Goal: Check status: Check status

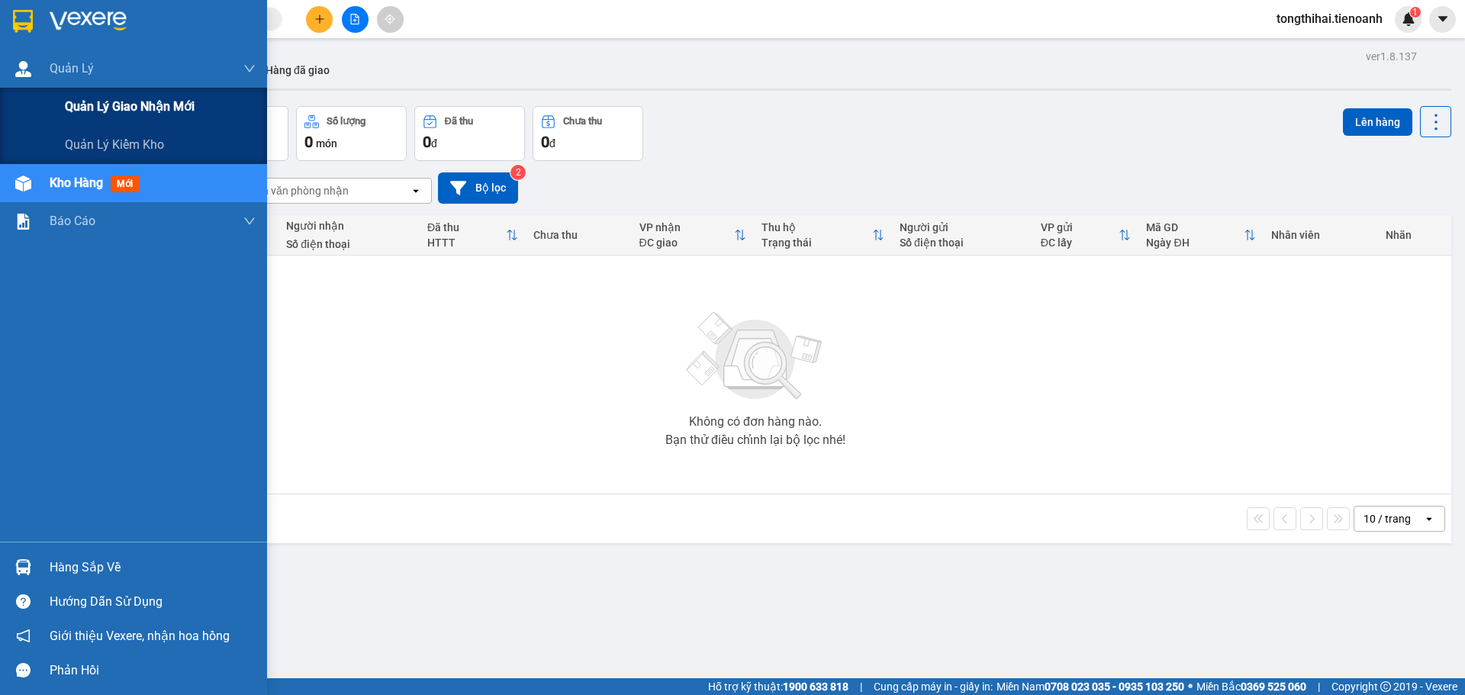
click at [135, 110] on span "Quản lý giao nhận mới" at bounding box center [130, 106] width 130 height 19
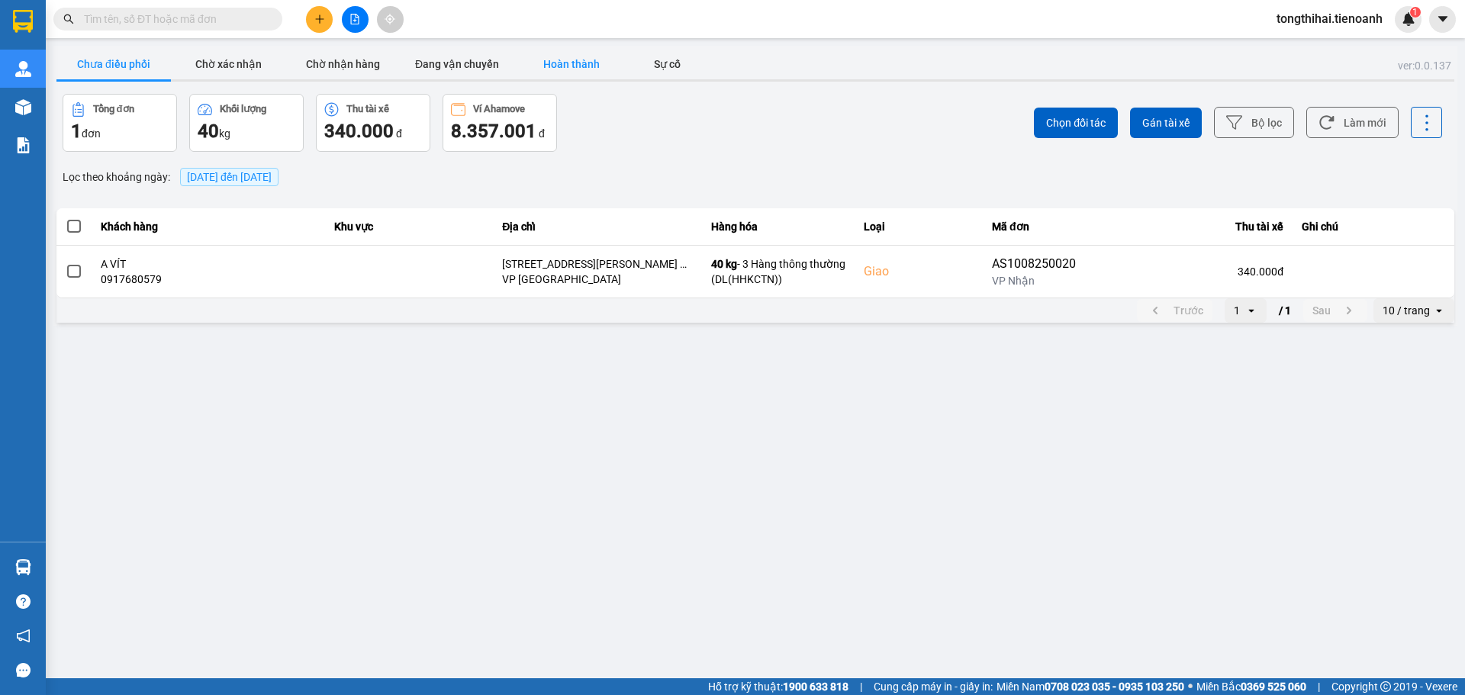
click at [563, 62] on button "Hoàn thành" at bounding box center [571, 64] width 114 height 31
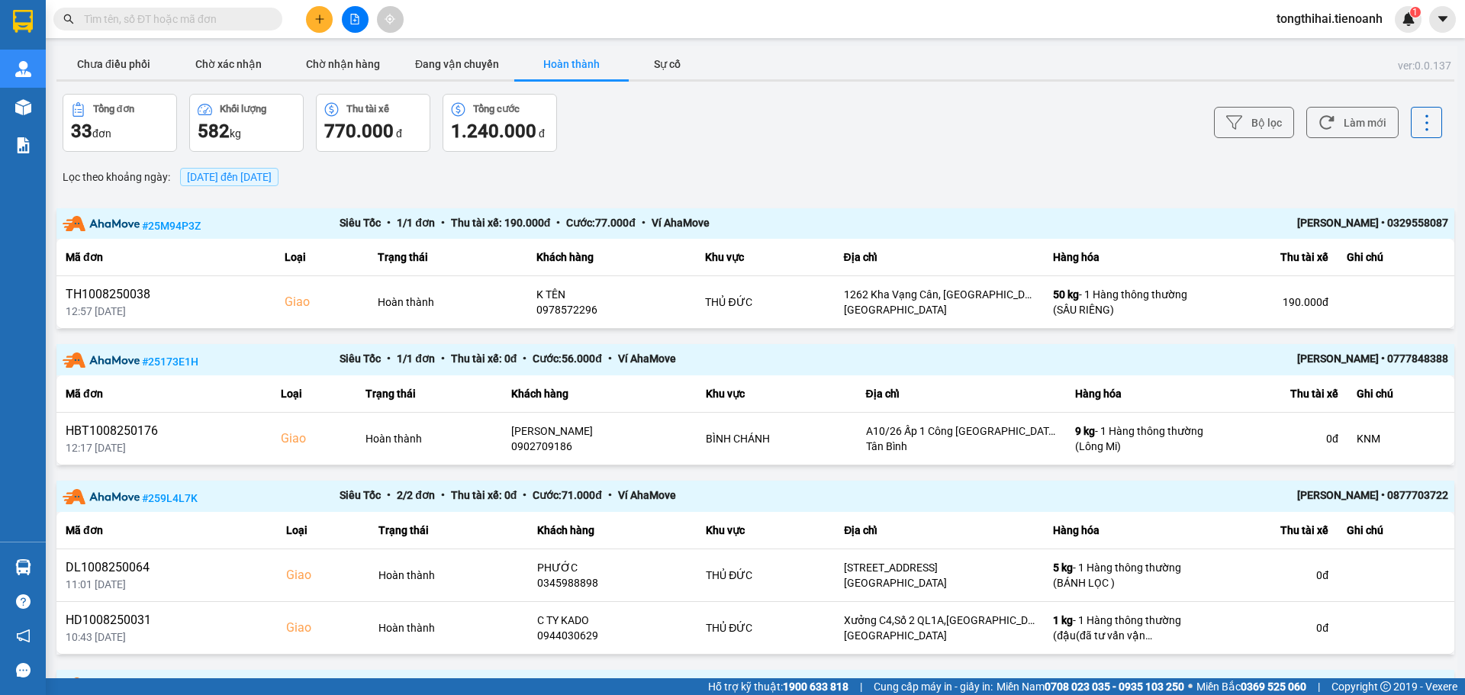
click at [171, 18] on input "text" at bounding box center [174, 19] width 180 height 17
paste input "HBT1108250090"
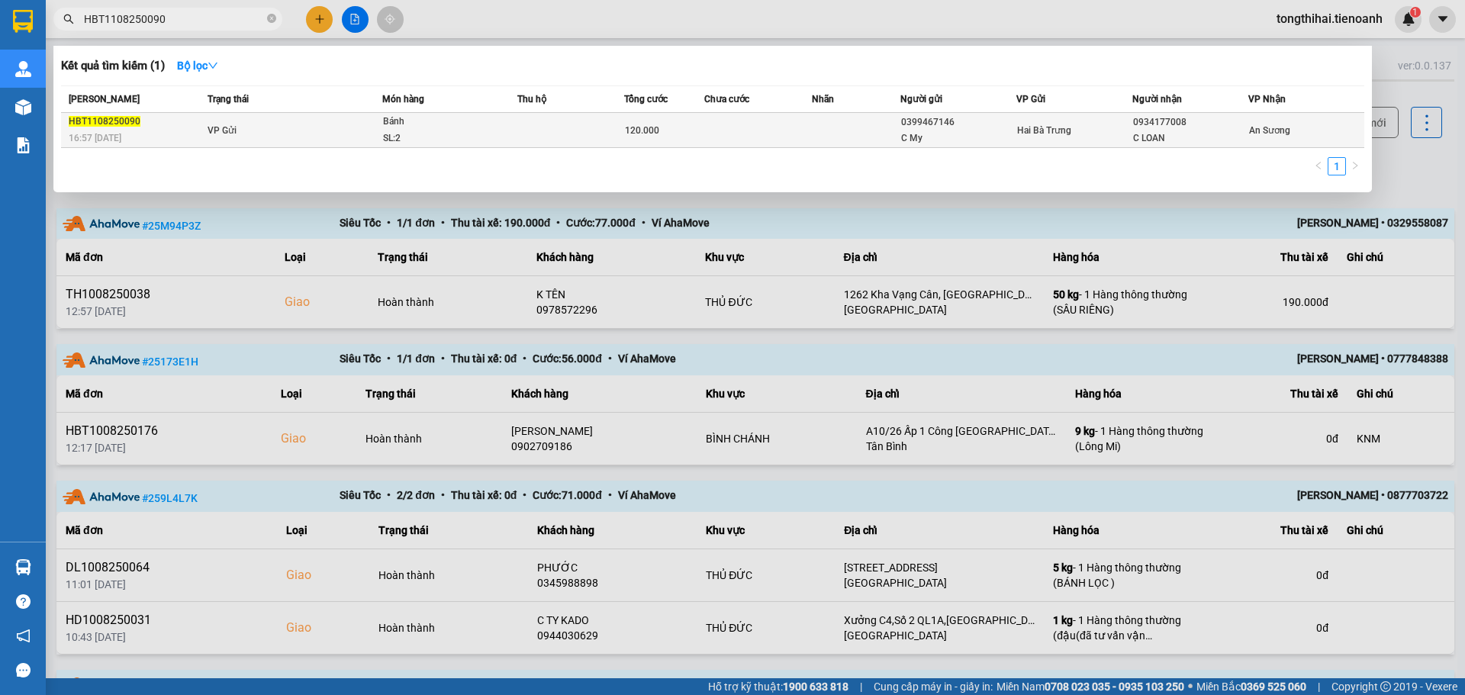
type input "HBT1108250090"
click at [449, 137] on div "SL: 2" at bounding box center [440, 139] width 114 height 17
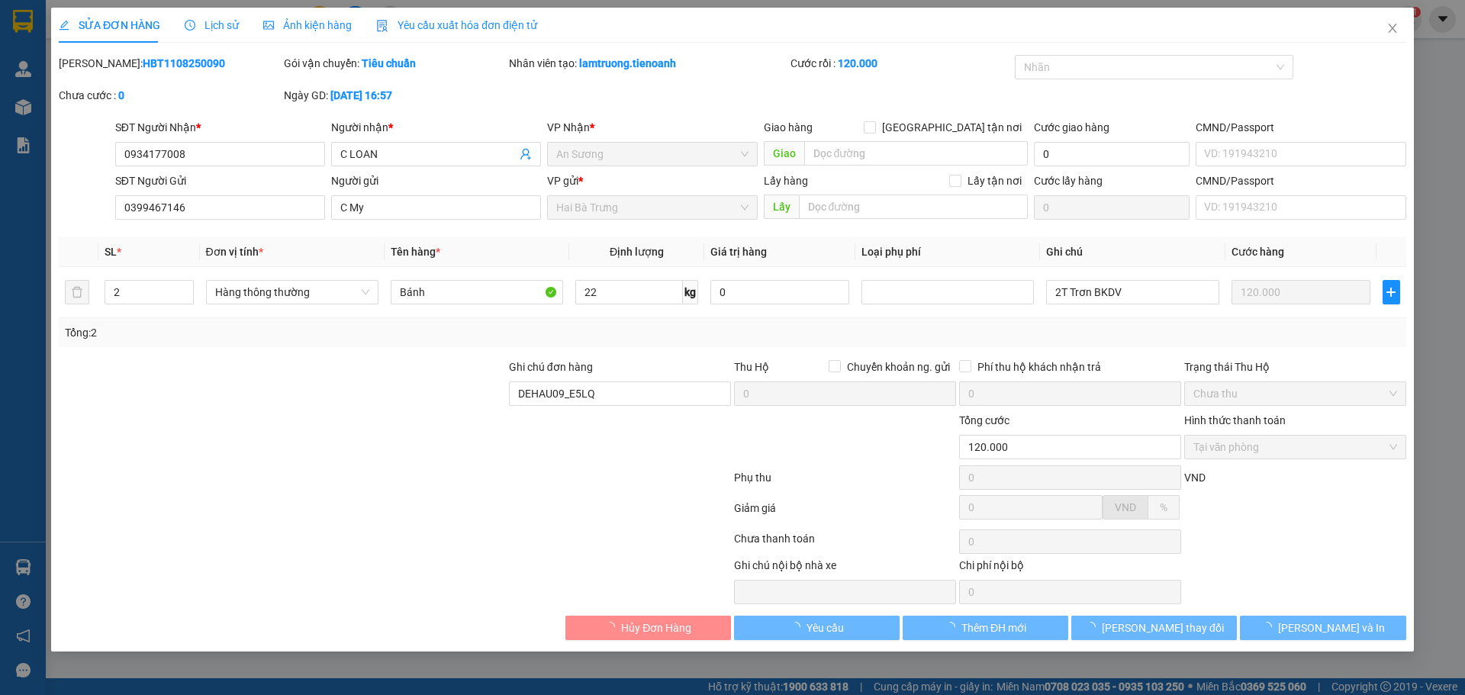
type input "0934177008"
type input "C LOAN"
type input "0399467146"
type input "C My"
type input "DEHAU09_E5LQ"
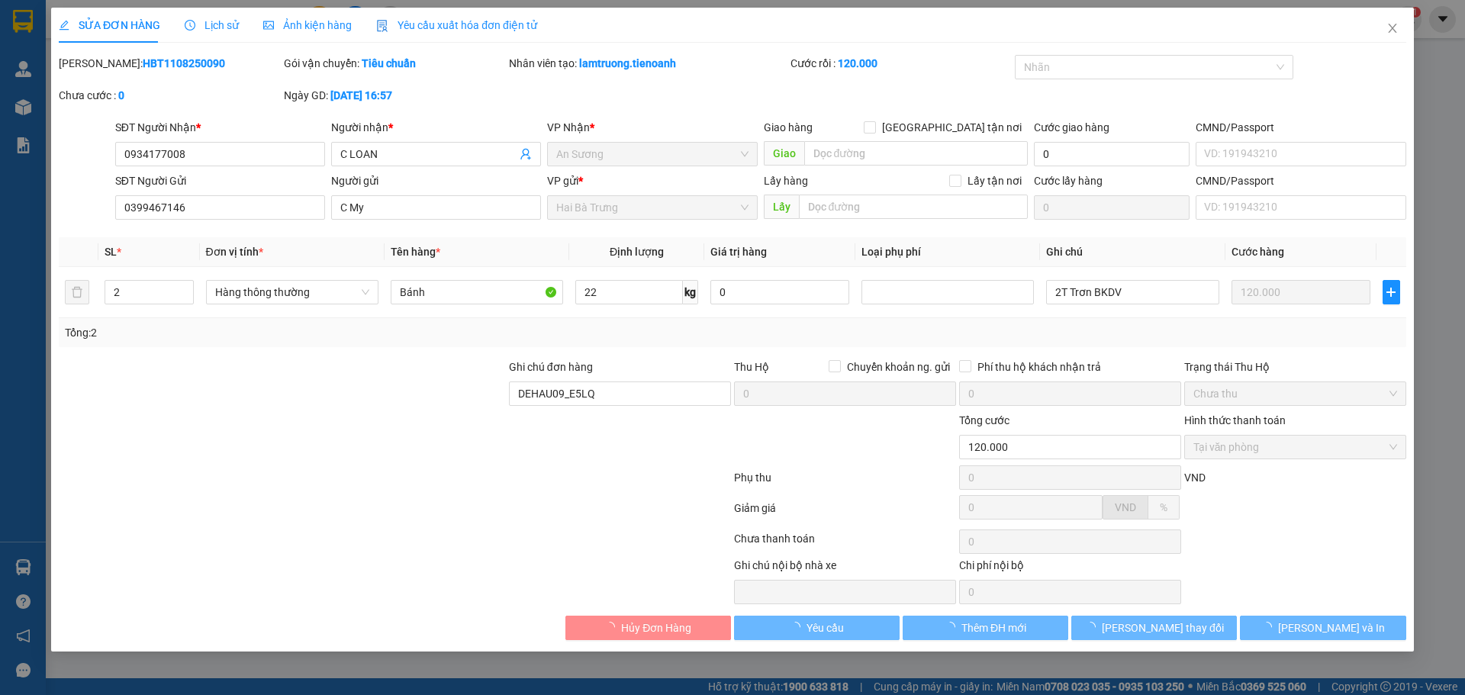
type input "120.000"
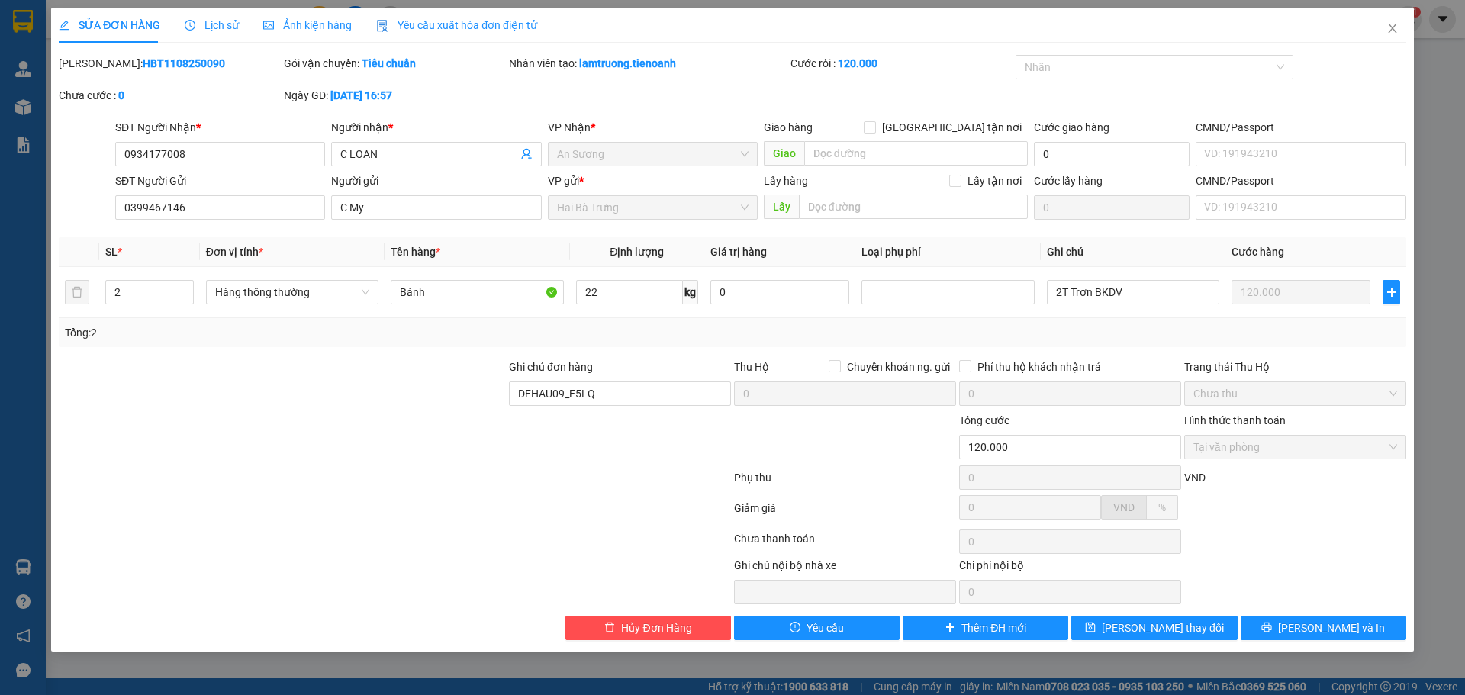
click at [162, 449] on div at bounding box center [282, 438] width 450 height 53
click at [1394, 26] on icon "close" at bounding box center [1393, 28] width 12 height 12
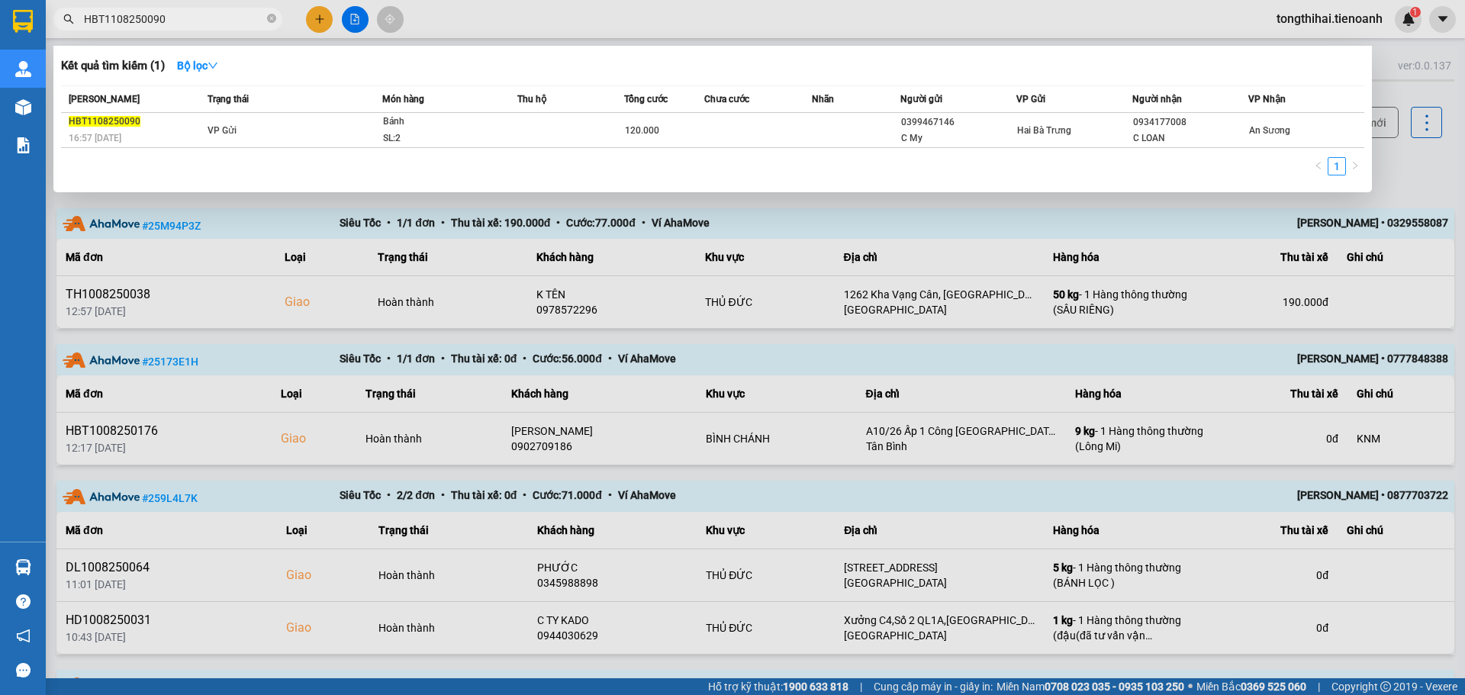
click at [179, 19] on input "HBT1108250090" at bounding box center [174, 19] width 180 height 17
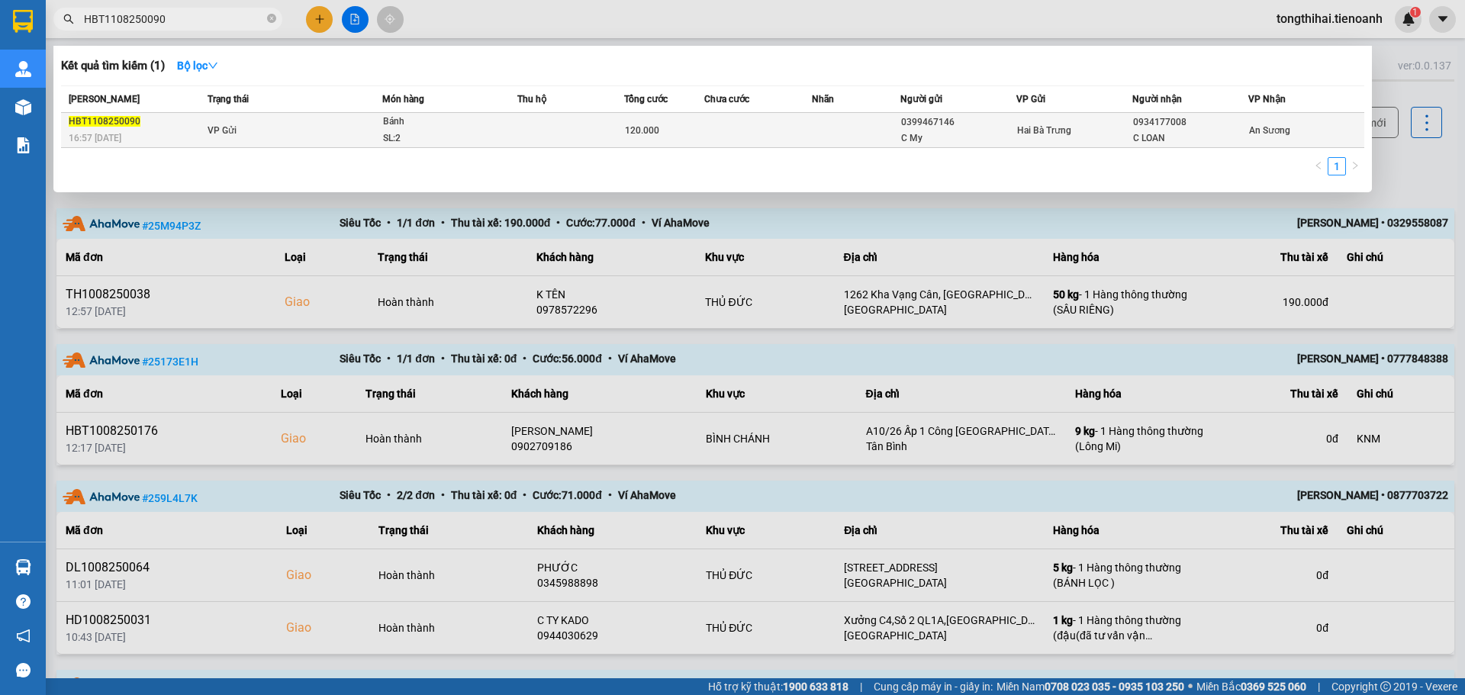
click at [569, 124] on td at bounding box center [570, 130] width 107 height 35
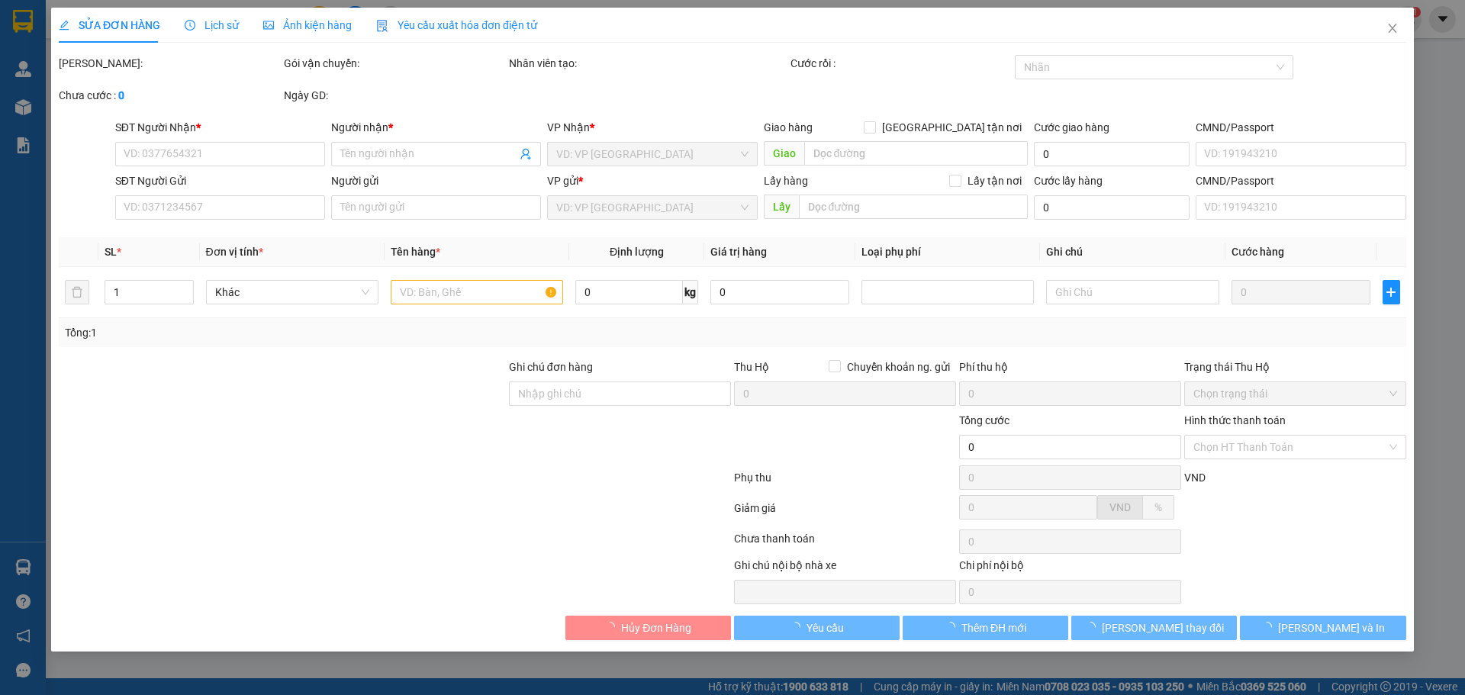
type input "0934177008"
type input "C LOAN"
type input "0399467146"
type input "C My"
type input "120.000"
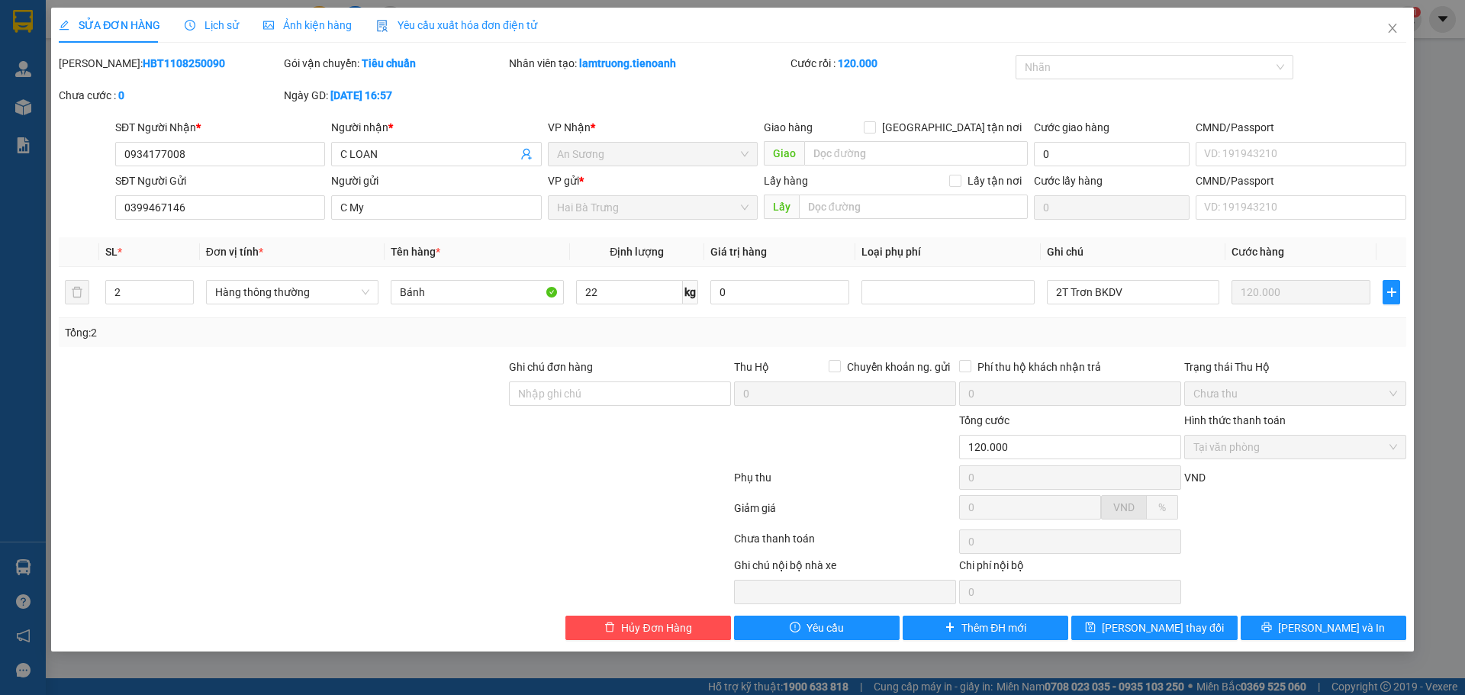
click at [219, 23] on span "Lịch sử" at bounding box center [212, 25] width 54 height 12
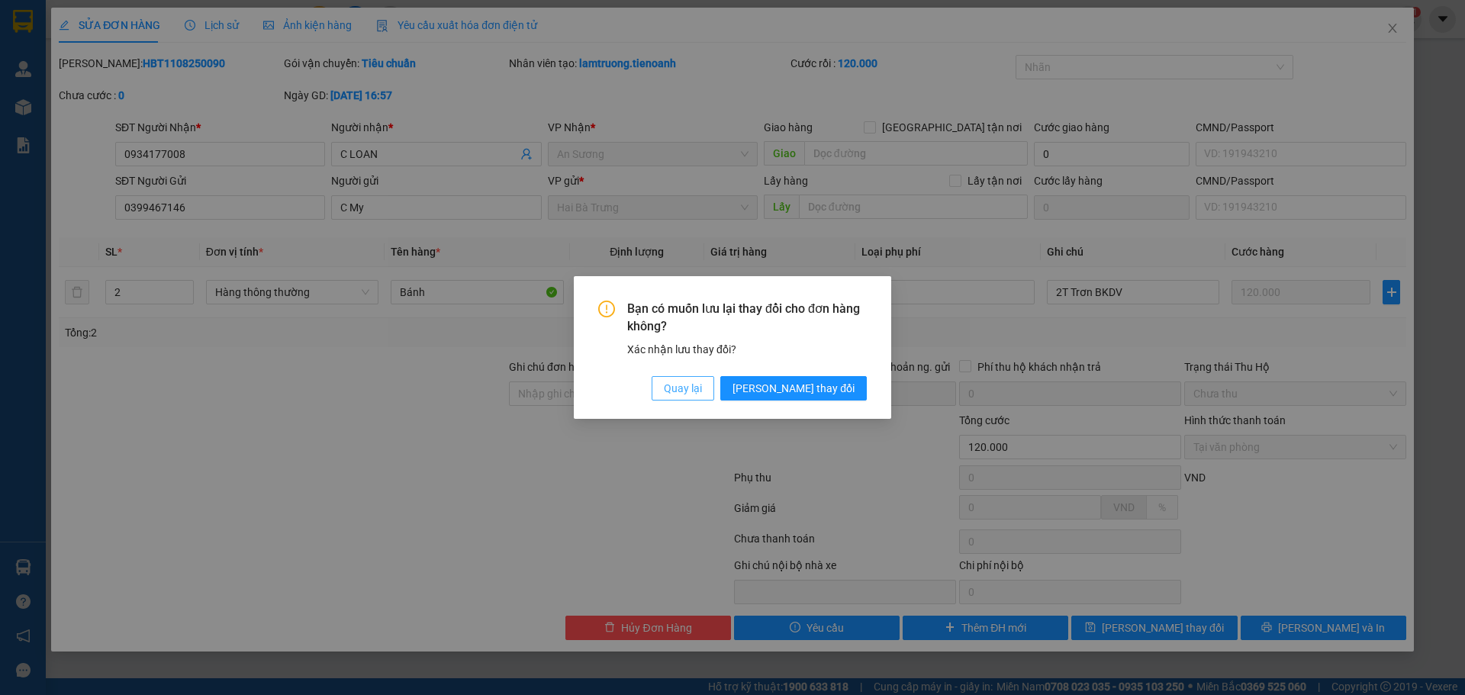
click at [702, 387] on span "Quay lại" at bounding box center [683, 388] width 38 height 17
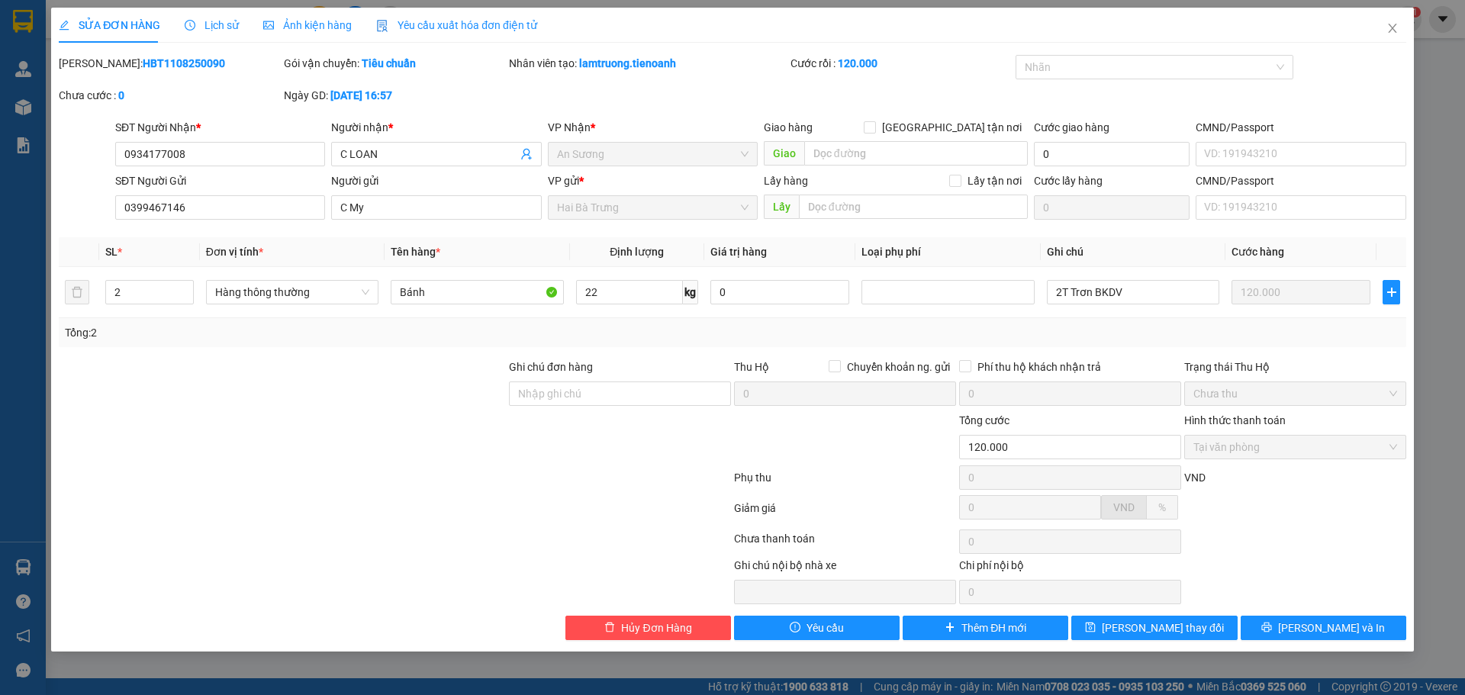
click at [426, 22] on span "Yêu cầu xuất hóa đơn điện tử" at bounding box center [456, 25] width 161 height 12
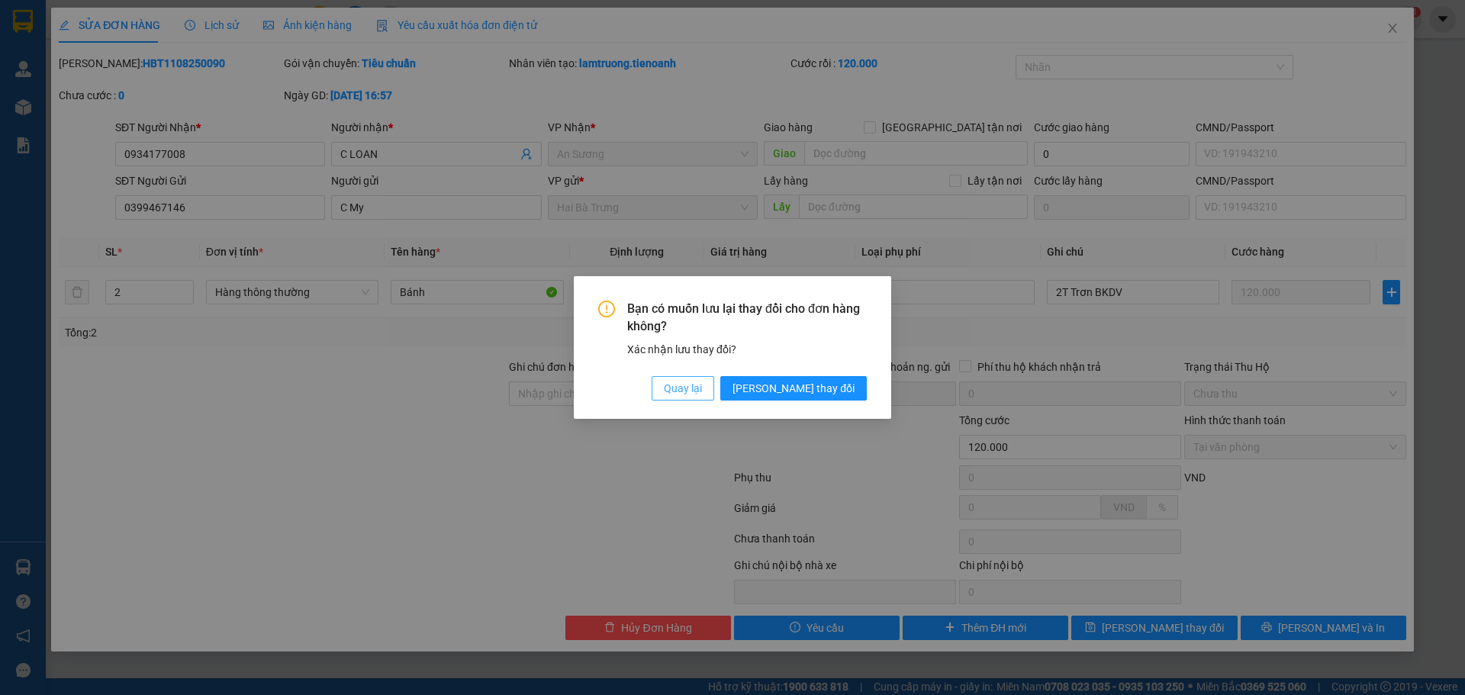
click at [702, 389] on span "Quay lại" at bounding box center [683, 388] width 38 height 17
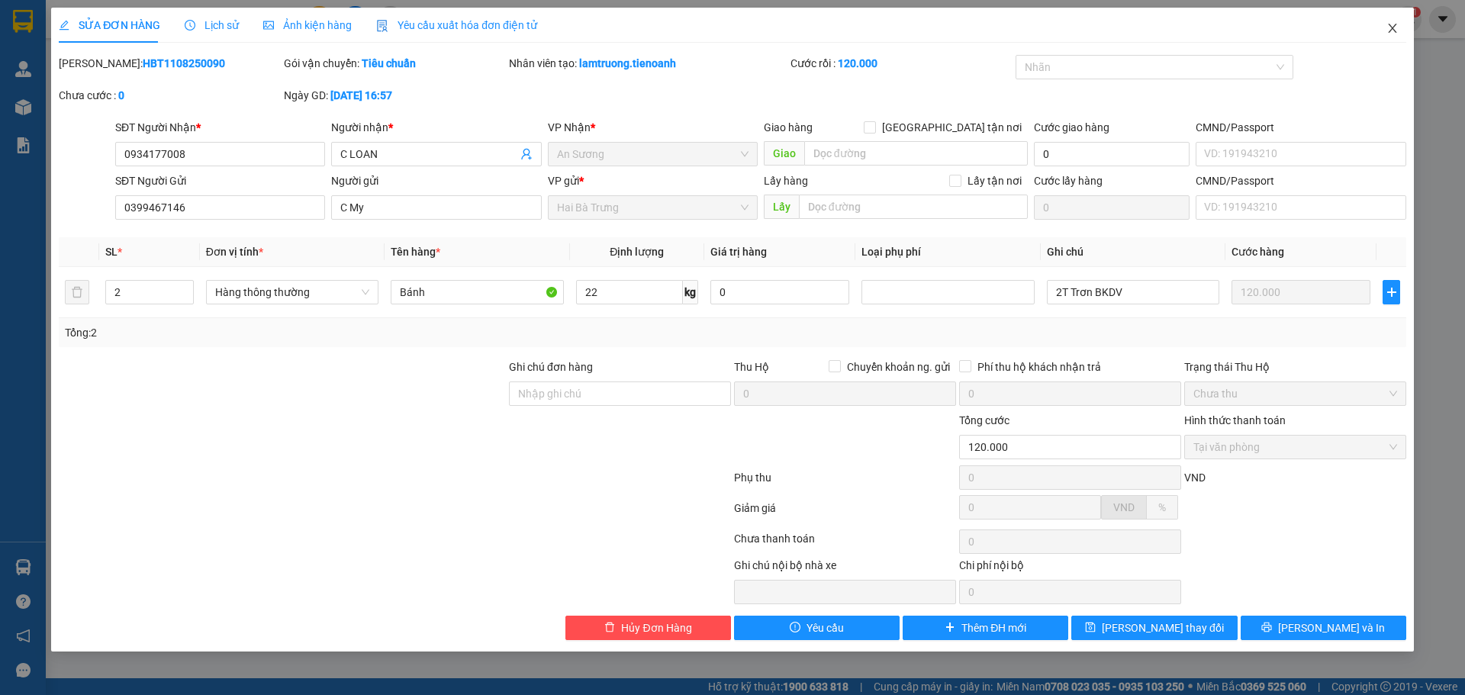
click at [1397, 25] on icon "close" at bounding box center [1393, 28] width 12 height 12
